Goal: Task Accomplishment & Management: Complete application form

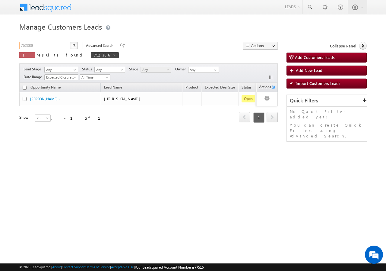
click at [48, 45] on input "752386" at bounding box center [45, 45] width 52 height 7
type input "7"
paste input "751055"
type input "751055"
click at [73, 45] on img "button" at bounding box center [73, 45] width 3 height 3
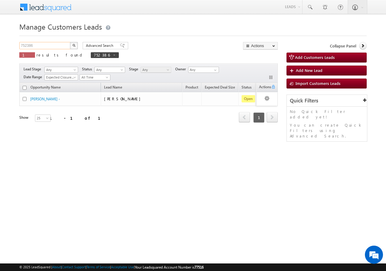
click at [49, 46] on input "752386" at bounding box center [45, 45] width 52 height 7
type input "7"
paste input "751055"
type input "751055"
click at [76, 45] on button "button" at bounding box center [74, 45] width 8 height 7
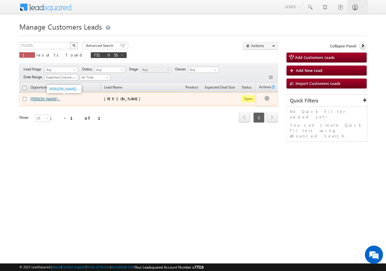
click at [35, 98] on link "RAVI MOON -" at bounding box center [45, 99] width 30 height 5
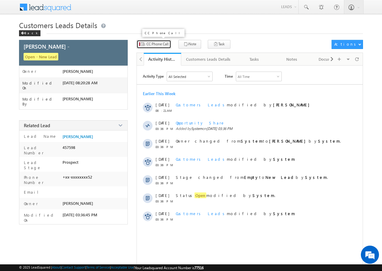
click at [152, 42] on span "CC Phone Call" at bounding box center [157, 43] width 22 height 5
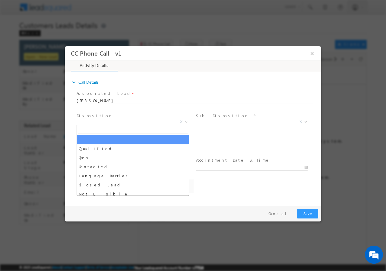
click at [185, 122] on b at bounding box center [187, 121] width 4 height 2
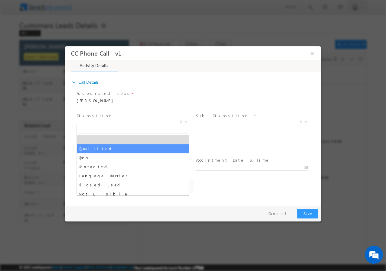
select select "Qualified"
select select "altaf.shaikh@sgrlimited.in"
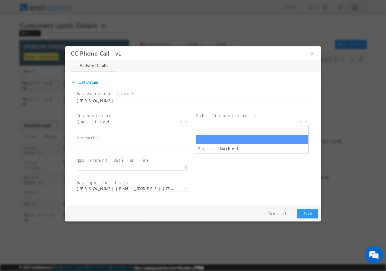
click at [304, 121] on span at bounding box center [305, 121] width 6 height 8
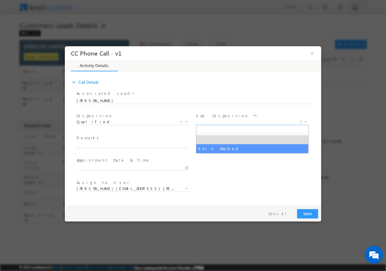
select select "Sale Marked"
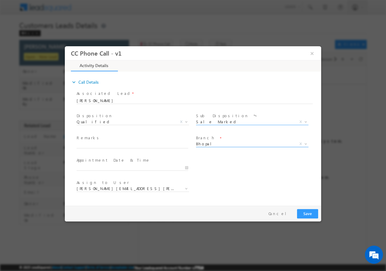
click at [304, 144] on b at bounding box center [306, 143] width 4 height 2
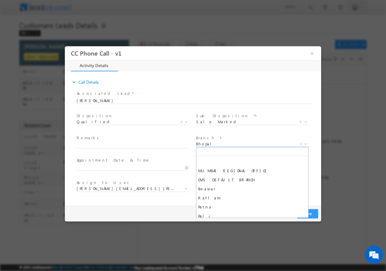
scroll to position [507, 0]
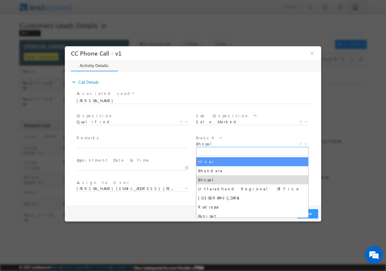
click at [232, 142] on span "Bhopal" at bounding box center [245, 143] width 98 height 5
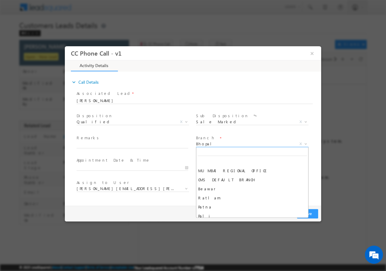
click at [210, 143] on span "Bhopal" at bounding box center [245, 143] width 98 height 5
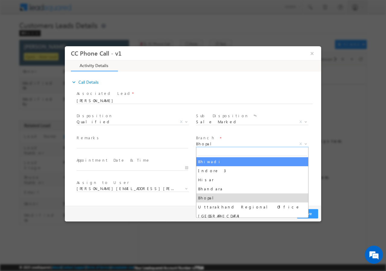
click at [218, 153] on input "search" at bounding box center [253, 152] width 110 height 8
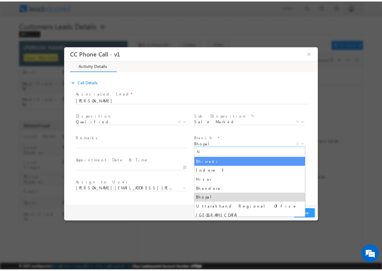
scroll to position [0, 0]
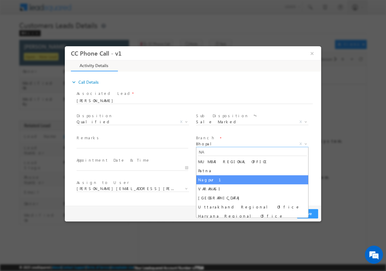
type input "NA"
select select "Nagpur 1"
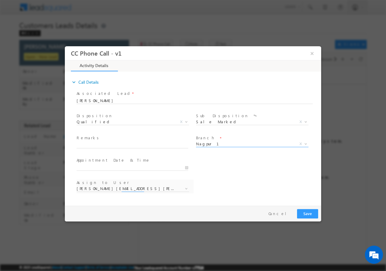
select select "anil.shewade@sgrlimited.in"
click at [185, 167] on input "08/14/2025 12:38 PM" at bounding box center [133, 167] width 112 height 6
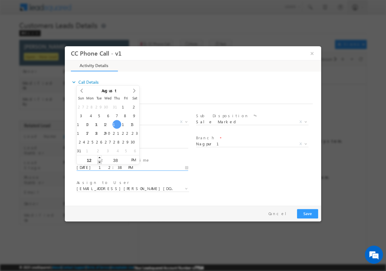
type input "08/14/2025 11:38 AM"
type input "11"
click at [99, 161] on span at bounding box center [99, 161] width 4 height 5
type input "08/14/2025 10:38 AM"
type input "10"
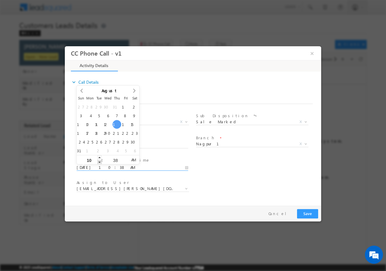
click at [99, 161] on span at bounding box center [99, 161] width 4 height 5
type input "08/14/2025 11:38 AM"
type input "11"
click at [100, 157] on span at bounding box center [99, 157] width 4 height 5
type input "08/14/2025 12:38 PM"
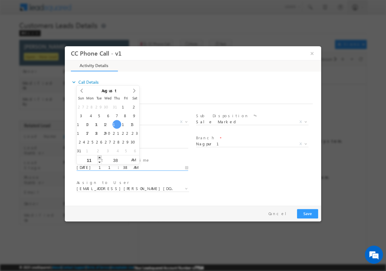
type input "12"
click at [100, 157] on span at bounding box center [99, 157] width 4 height 5
type input "08/14/2025 1:38 PM"
type input "01"
click at [100, 157] on span at bounding box center [99, 157] width 4 height 5
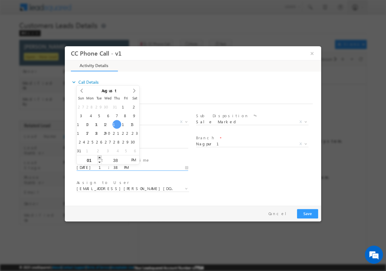
type input "08/14/2025 2:38 PM"
type input "02"
click at [100, 157] on span at bounding box center [99, 157] width 4 height 5
type input "08/14/2025 3:38 PM"
type input "03"
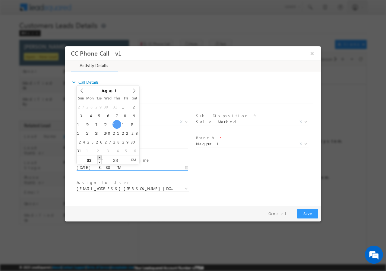
click at [100, 157] on span at bounding box center [99, 157] width 4 height 5
type input "08/14/2025 4:38 PM"
type input "04"
click at [100, 157] on span at bounding box center [99, 157] width 4 height 5
type input "08/14/2025 5:38 PM"
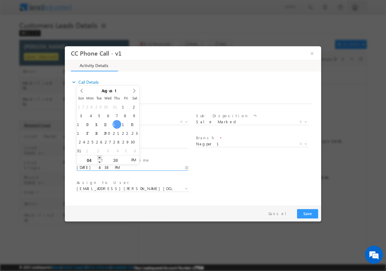
type input "05"
click at [100, 155] on span at bounding box center [99, 157] width 4 height 5
type input "08/14/2025 6:38 PM"
type input "06"
click at [100, 155] on span at bounding box center [99, 157] width 4 height 5
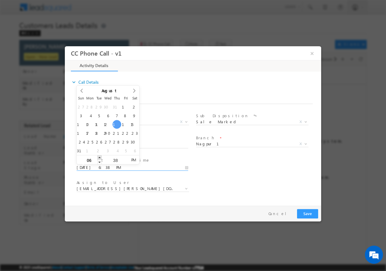
type input "08/14/2025 7:38 PM"
type input "07"
click at [100, 155] on span at bounding box center [99, 157] width 4 height 5
type input "08/14/2025 8:38 PM"
type input "08"
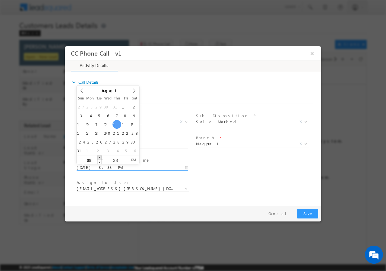
click at [100, 155] on span at bounding box center [99, 157] width 4 height 5
type input "08/14/2025 9:38 PM"
type input "09"
click at [100, 155] on span at bounding box center [99, 157] width 4 height 5
type input "08/14/2025 10:38 PM"
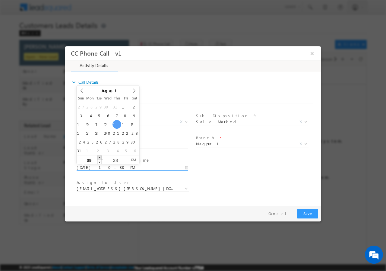
type input "10"
click at [100, 155] on span at bounding box center [99, 157] width 4 height 5
type input "08/14/2025 11:38 PM"
type input "11"
click at [100, 155] on span at bounding box center [99, 157] width 4 height 5
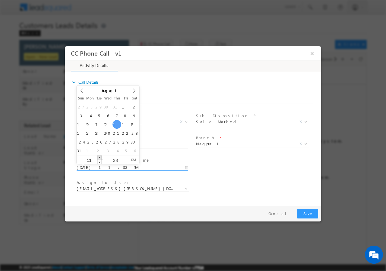
type input "08/14/2025 12:38 AM"
type input "12"
click at [100, 155] on span at bounding box center [99, 157] width 4 height 5
type input "08/14/2025 1:38 AM"
type input "01"
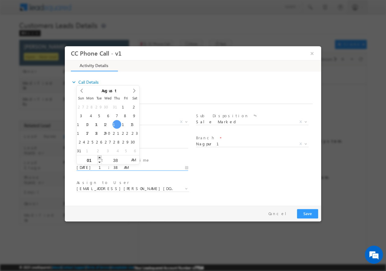
click at [100, 155] on span at bounding box center [99, 157] width 4 height 5
type input "08/14/2025 2:38 AM"
type input "02"
click at [100, 155] on span at bounding box center [99, 157] width 4 height 5
type input "08/14/2025 3:38 AM"
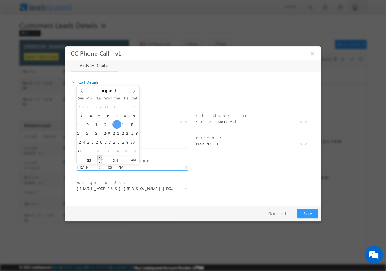
type input "03"
click at [100, 155] on span at bounding box center [99, 157] width 4 height 5
type input "08/14/2025 4:38 AM"
type input "04"
click at [100, 155] on span at bounding box center [99, 157] width 4 height 5
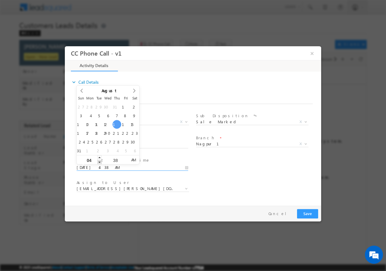
type input "08/14/2025 3:38 AM"
type input "03"
click at [99, 162] on span at bounding box center [99, 161] width 4 height 5
type input "08/14/2025 3:37 AM"
type input "37"
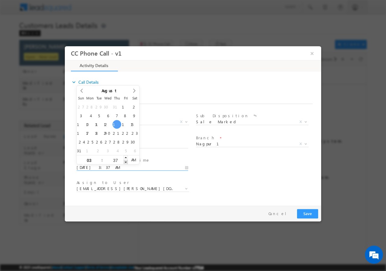
click at [125, 162] on span at bounding box center [126, 161] width 4 height 5
type input "08/14/2025 3:36 AM"
type input "36"
click at [125, 162] on span at bounding box center [126, 161] width 4 height 5
type input "08/14/2025 3:35 AM"
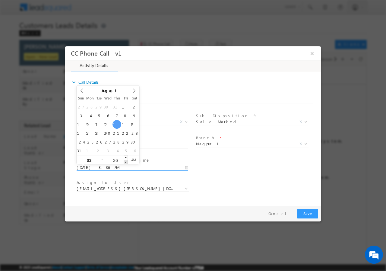
type input "35"
click at [125, 162] on span at bounding box center [126, 161] width 4 height 5
type input "08/14/2025 3:34 AM"
type input "34"
click at [125, 162] on span at bounding box center [126, 161] width 4 height 5
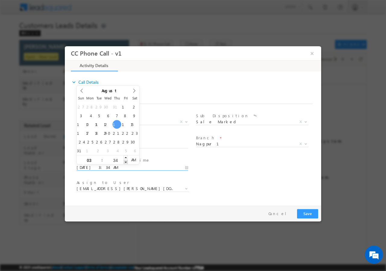
type input "08/14/2025 3:33 AM"
type input "33"
click at [125, 162] on span at bounding box center [126, 161] width 4 height 5
type input "08/14/2025 3:32 AM"
type input "32"
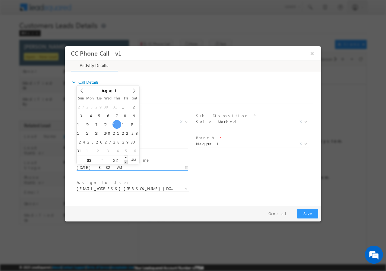
click at [125, 162] on span at bounding box center [126, 161] width 4 height 5
type input "08/14/2025 3:31 AM"
type input "31"
click at [125, 162] on span at bounding box center [126, 161] width 4 height 5
type input "08/14/2025 3:30 AM"
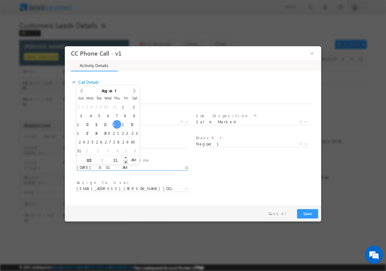
type input "30"
click at [125, 162] on span at bounding box center [126, 161] width 4 height 5
type input "08/14/2025 3:30 PM"
click at [134, 160] on span "PM" at bounding box center [133, 159] width 11 height 9
click at [208, 165] on div "User Branch * Appointment Date & Time * 08/14/2025 3:30 PM" at bounding box center [198, 166] width 246 height 22
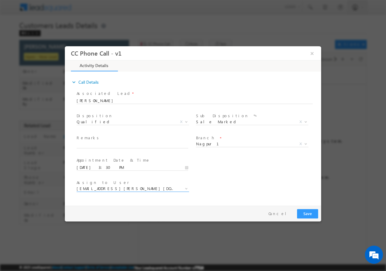
click at [142, 186] on span "anil.shewade@sgrlimited.in" at bounding box center [126, 187] width 98 height 5
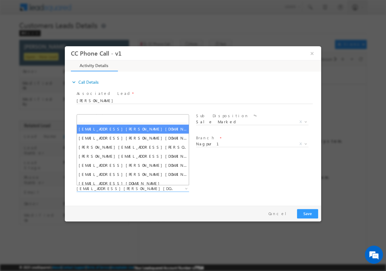
type input "Ashish Kailash Bhati"
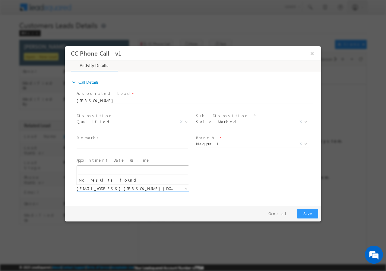
click at [186, 189] on b at bounding box center [187, 188] width 4 height 2
click at [173, 187] on span "anil.shewade@sgrlimited.in" at bounding box center [126, 187] width 98 height 5
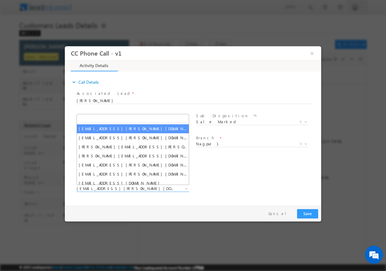
paste input "ashish.bhati@sgrlimited.in"
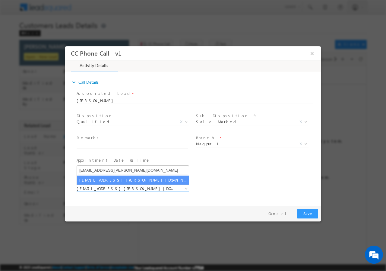
type input "ashish.bhati@sgrlimited.in"
select select "ashish.bhati@sgrlimited.in"
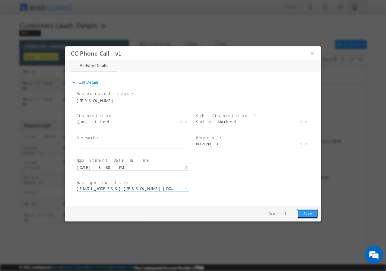
click at [309, 213] on button "Save" at bounding box center [307, 213] width 21 height 9
